Goal: Use online tool/utility: Utilize a website feature to perform a specific function

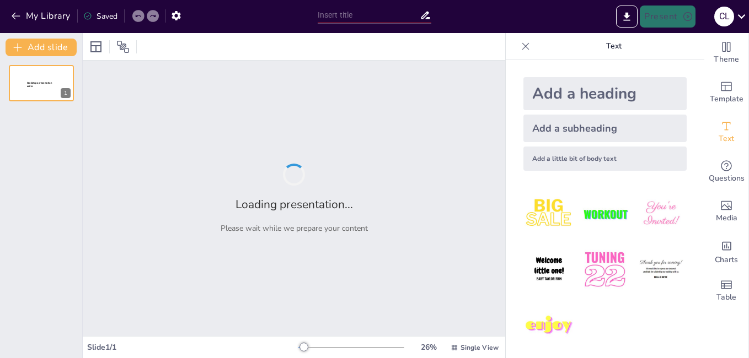
type input "Imported Exposicion de titulacion 2.pptx"
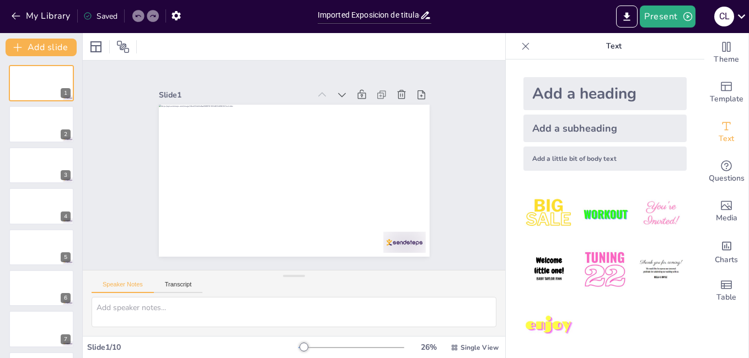
click at [638, 207] on img at bounding box center [660, 214] width 51 height 51
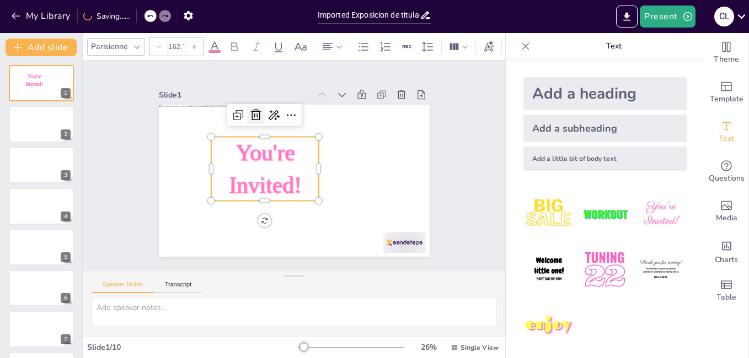
click at [251, 112] on icon at bounding box center [256, 114] width 10 height 11
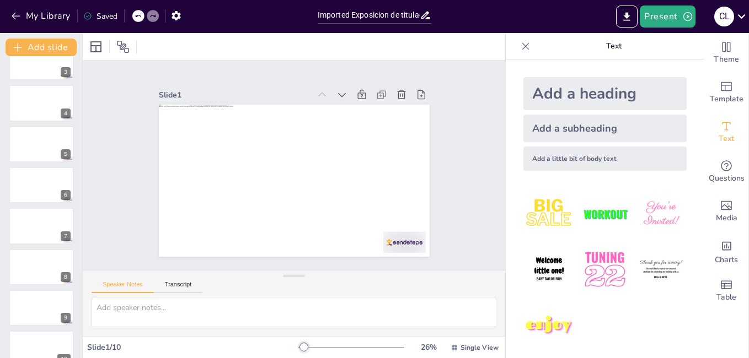
scroll to position [121, 0]
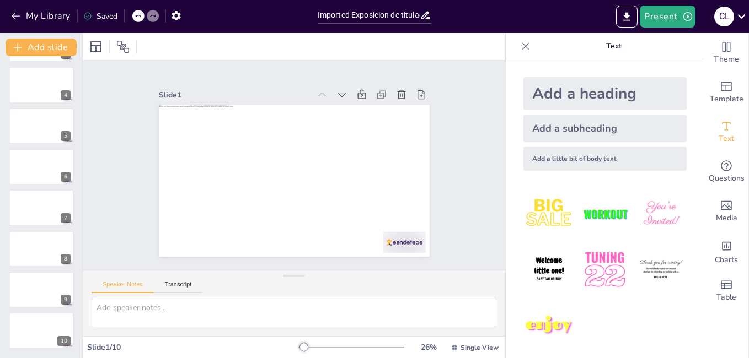
click at [114, 47] on div at bounding box center [112, 47] width 50 height 18
click at [93, 46] on icon at bounding box center [95, 46] width 13 height 13
click at [120, 44] on icon at bounding box center [122, 46] width 13 height 13
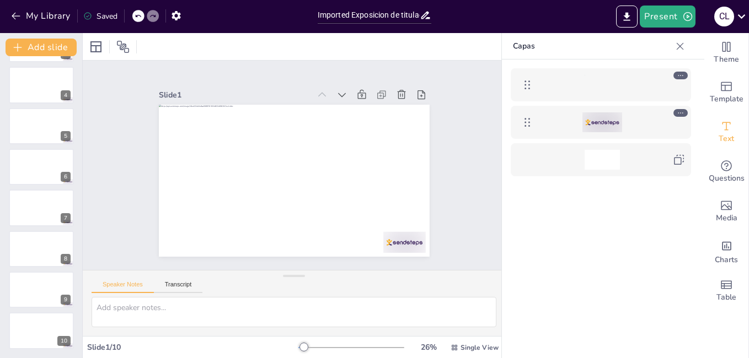
scroll to position [0, 0]
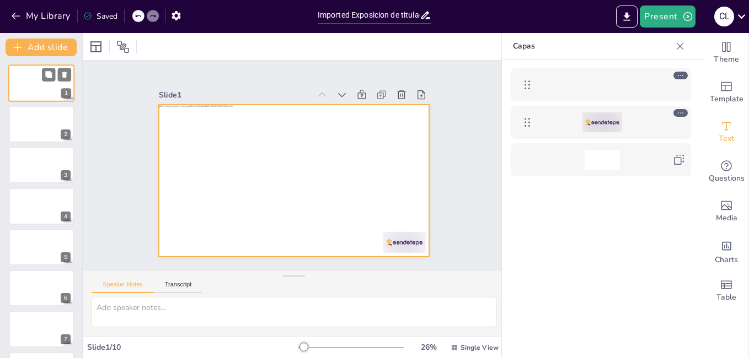
click at [50, 94] on div at bounding box center [41, 83] width 66 height 37
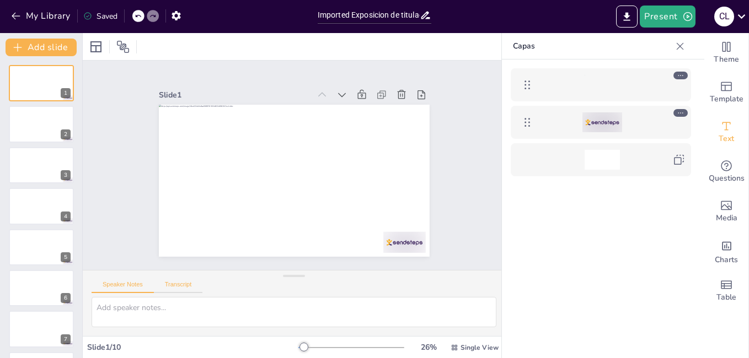
click at [185, 285] on button "Transcript" at bounding box center [178, 287] width 49 height 12
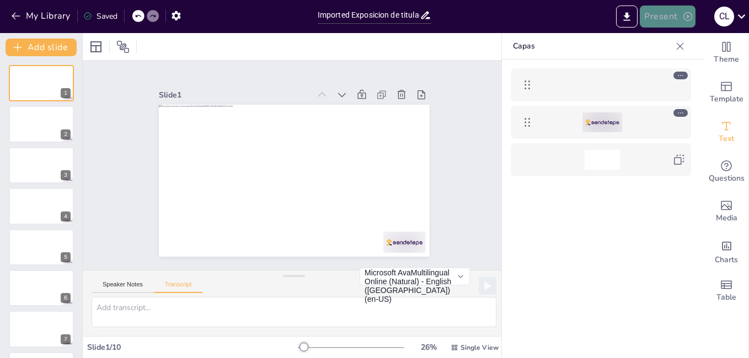
click at [658, 14] on button "Present" at bounding box center [667, 17] width 55 height 22
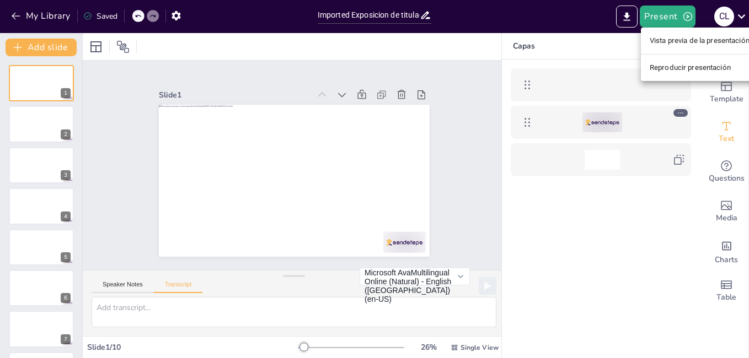
click at [14, 20] on div at bounding box center [374, 179] width 749 height 358
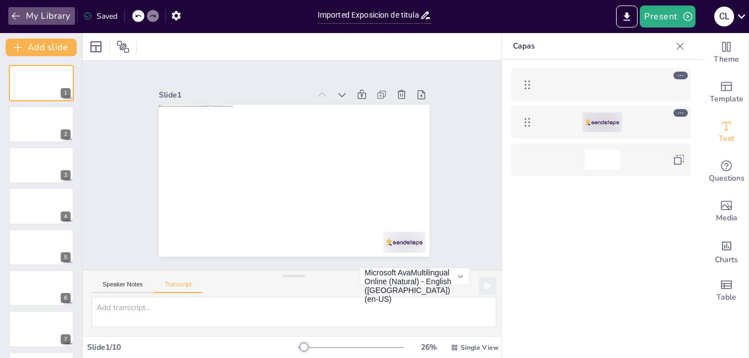
click at [14, 20] on icon "button" at bounding box center [15, 15] width 11 height 11
